Goal: Information Seeking & Learning: Learn about a topic

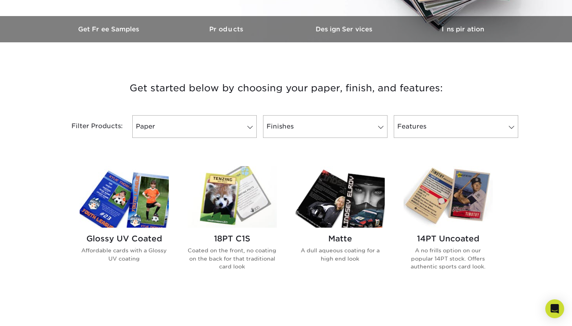
scroll to position [306, 0]
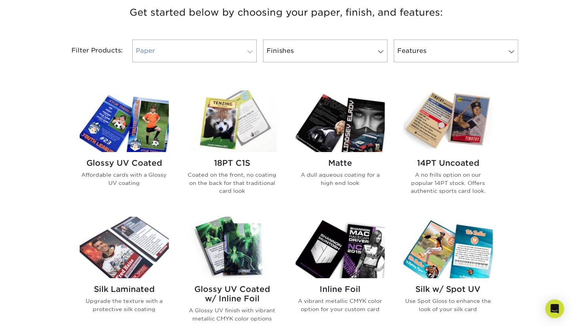
click at [196, 51] on link "Paper" at bounding box center [194, 51] width 124 height 23
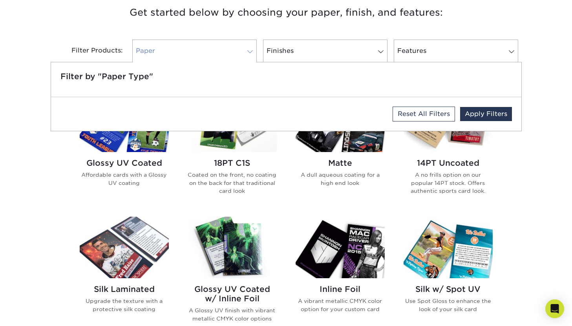
click at [195, 52] on link "Paper" at bounding box center [194, 51] width 124 height 23
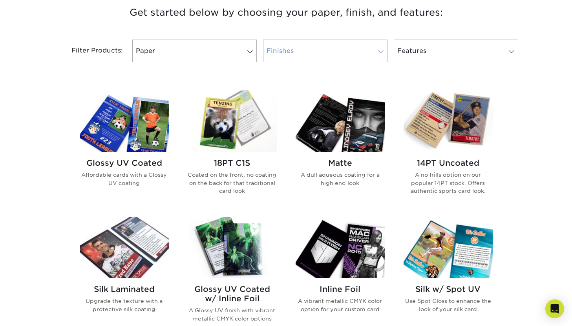
click at [319, 48] on link "Finishes" at bounding box center [325, 51] width 124 height 23
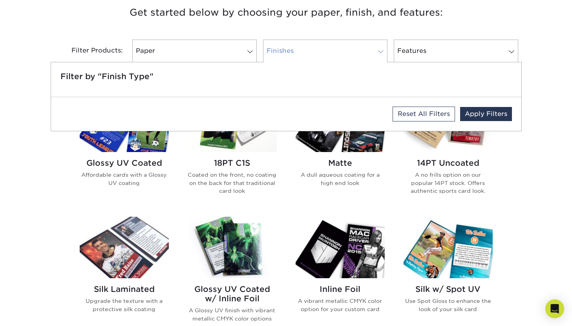
click at [318, 48] on link "Finishes" at bounding box center [325, 51] width 124 height 23
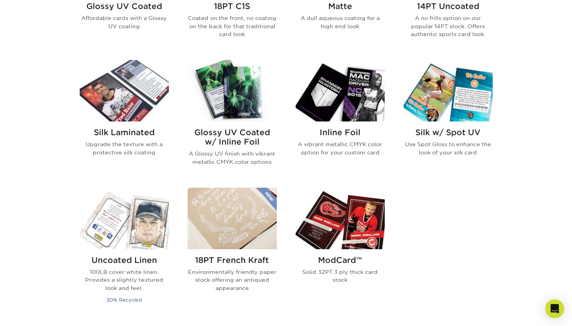
scroll to position [502, 0]
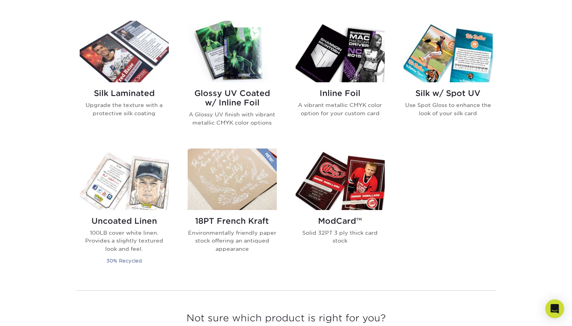
click at [338, 70] on img at bounding box center [339, 52] width 89 height 62
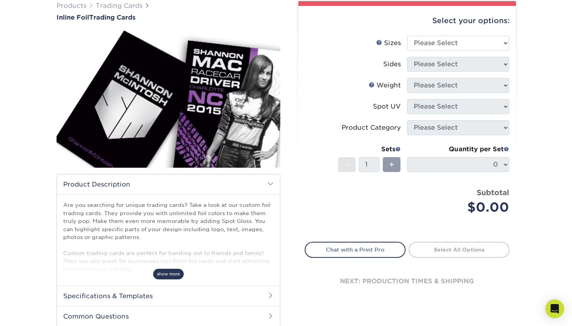
click at [162, 272] on span "show more" at bounding box center [168, 274] width 31 height 11
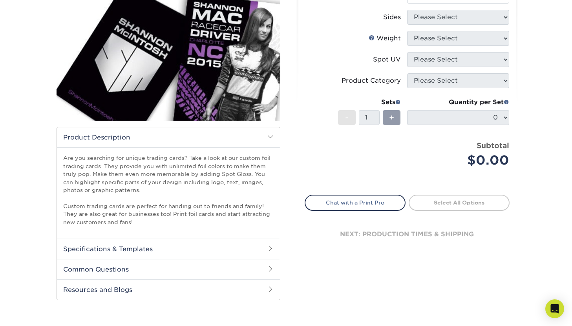
scroll to position [140, 0]
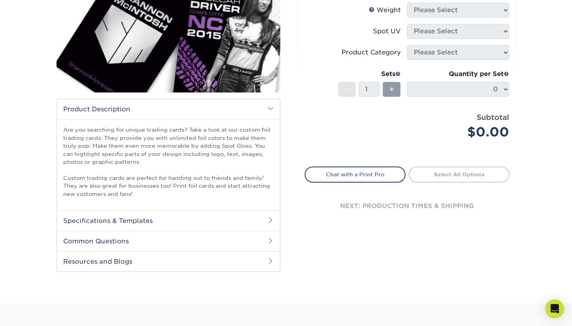
click at [106, 221] on h2 "Specifications & Templates" at bounding box center [168, 221] width 223 height 20
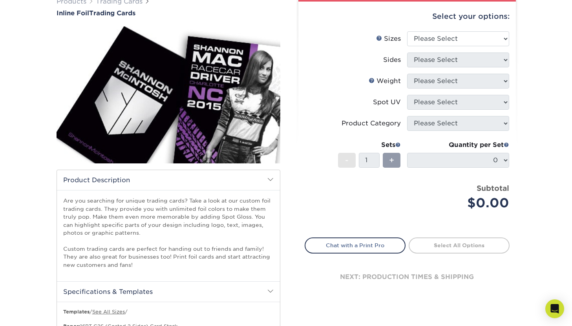
scroll to position [0, 0]
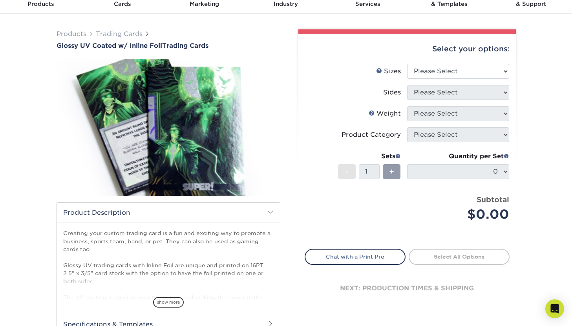
scroll to position [72, 0]
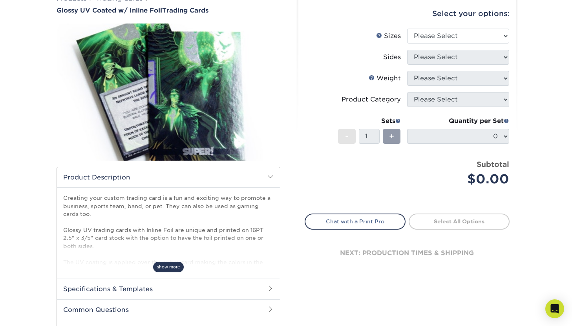
click at [171, 269] on span "show more" at bounding box center [168, 267] width 31 height 11
